Goal: Check status

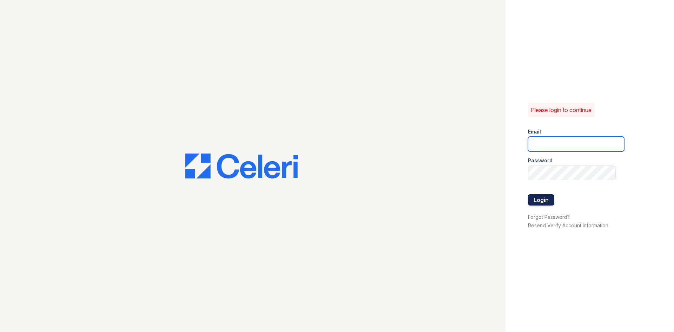
type input "kdixon@trinity-pm.com"
click at [548, 198] on button "Login" at bounding box center [541, 199] width 26 height 11
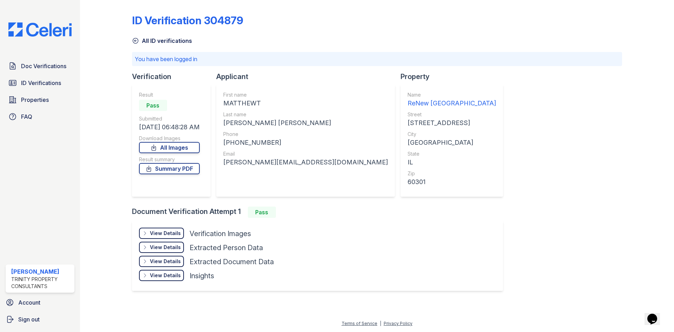
click at [156, 234] on div "View Details" at bounding box center [165, 233] width 31 height 7
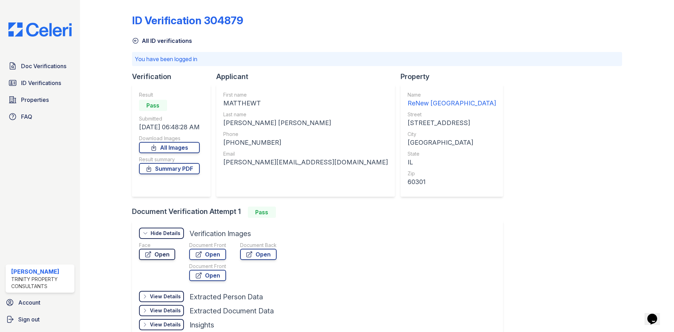
click at [155, 253] on link "Open" at bounding box center [157, 253] width 36 height 11
click at [216, 254] on link "Open" at bounding box center [207, 253] width 37 height 11
click at [248, 254] on icon at bounding box center [249, 254] width 7 height 7
click at [208, 255] on link "Open" at bounding box center [207, 253] width 37 height 11
